Goal: Task Accomplishment & Management: Use online tool/utility

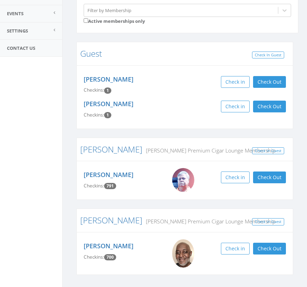
scroll to position [111, 0]
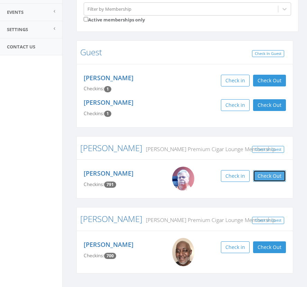
click at [275, 174] on button "Check Out" at bounding box center [269, 176] width 33 height 12
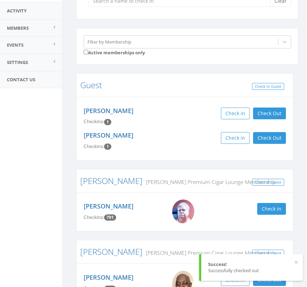
scroll to position [0, 0]
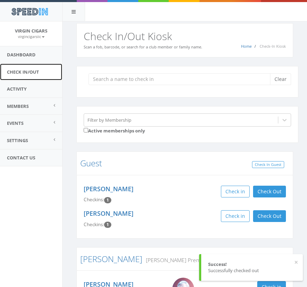
click at [26, 69] on link "Check In/Out" at bounding box center [31, 72] width 62 height 17
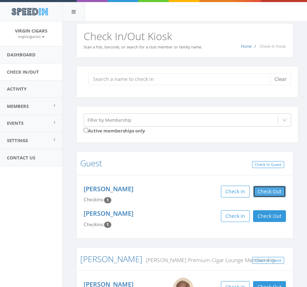
click at [268, 190] on button "Check Out" at bounding box center [269, 191] width 33 height 12
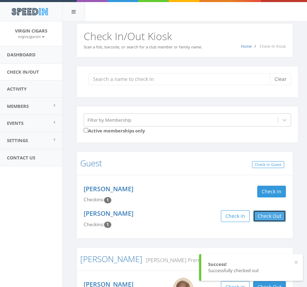
click at [275, 216] on button "Check Out" at bounding box center [269, 216] width 33 height 12
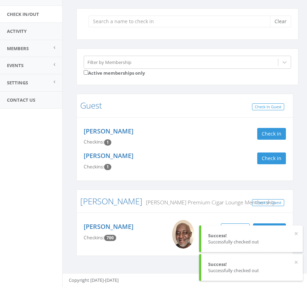
scroll to position [56, 0]
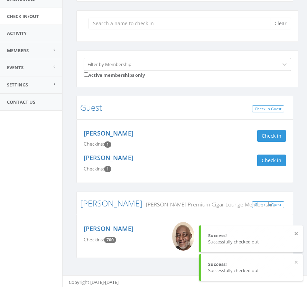
click at [297, 234] on button "×" at bounding box center [296, 233] width 4 height 7
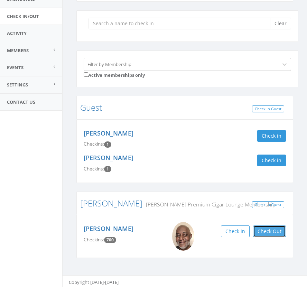
click at [271, 231] on button "Check Out" at bounding box center [269, 231] width 33 height 12
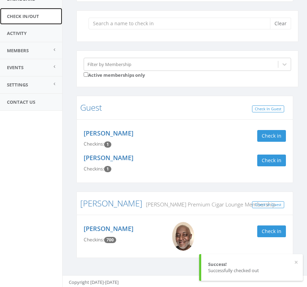
click at [29, 15] on link "Check In/Out" at bounding box center [31, 16] width 62 height 17
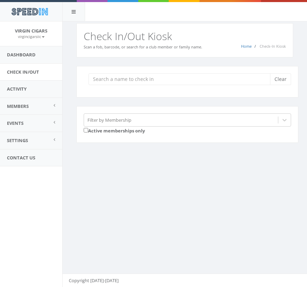
scroll to position [0, 0]
